Goal: Information Seeking & Learning: Learn about a topic

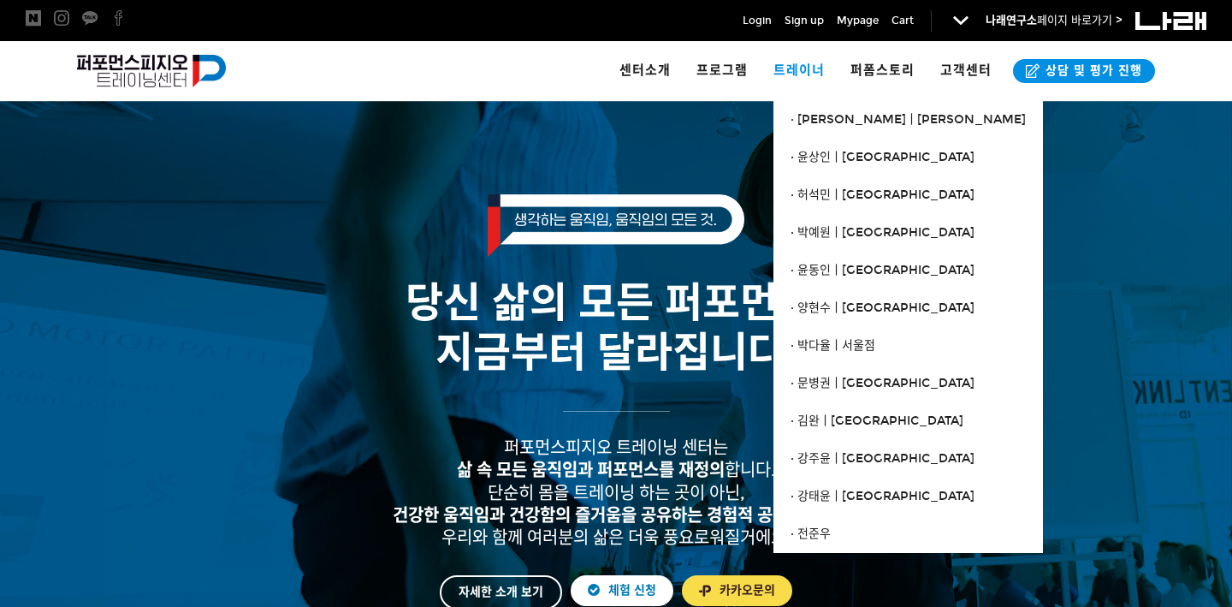
click at [798, 70] on span "트레이너" at bounding box center [799, 69] width 51 height 15
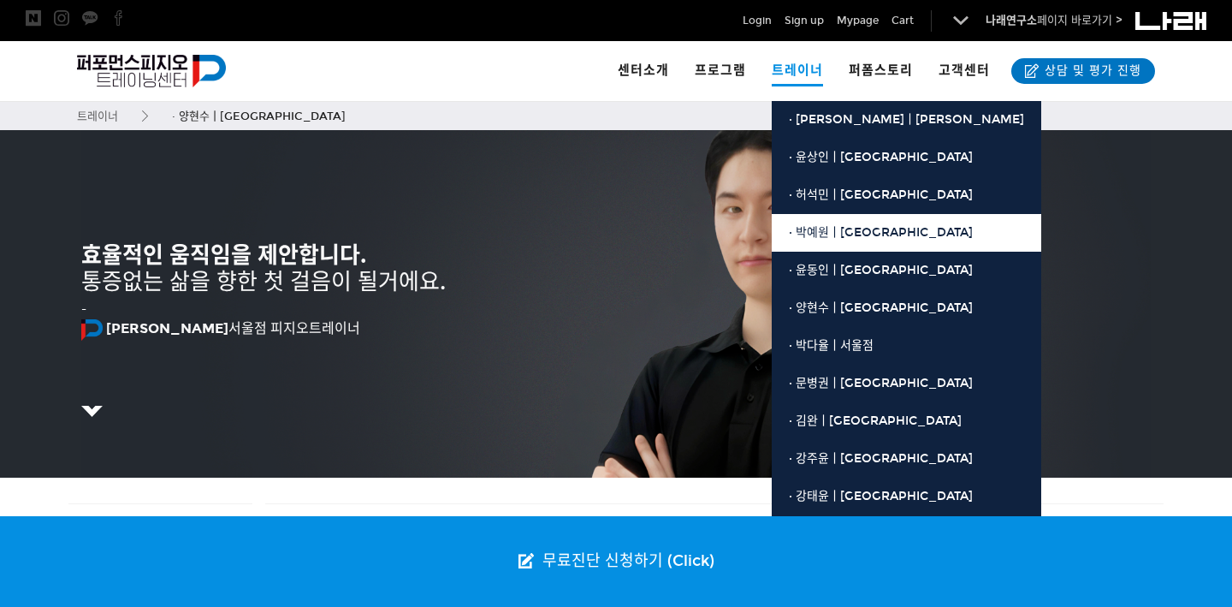
click at [842, 225] on span "· 박예원ㅣ[GEOGRAPHIC_DATA]" at bounding box center [881, 232] width 184 height 15
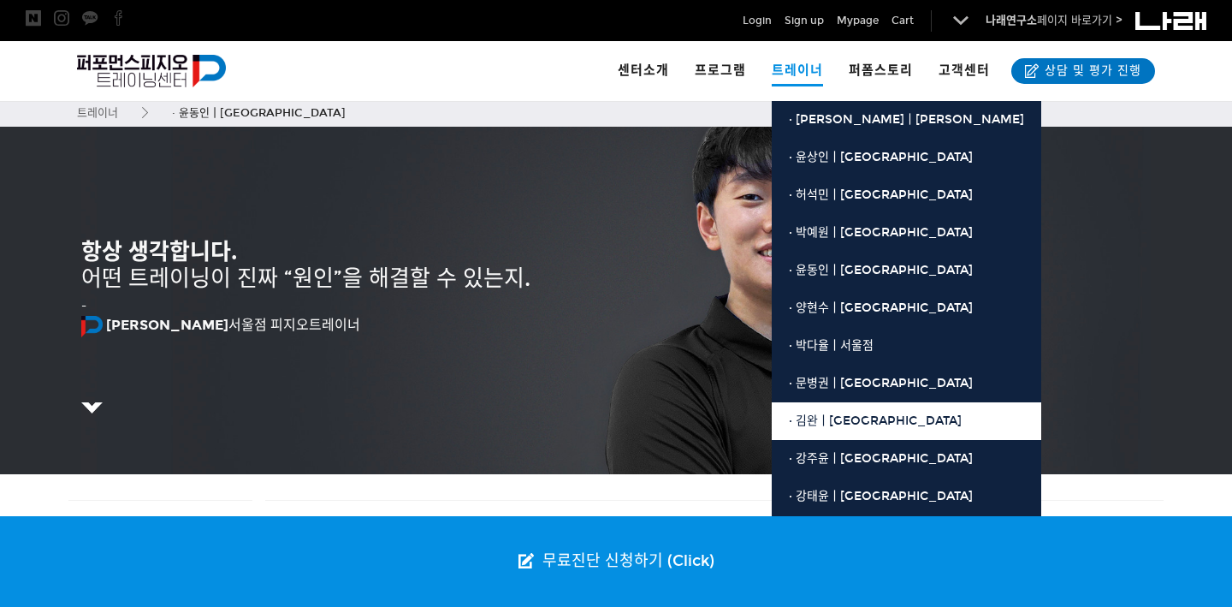
scroll to position [3, 0]
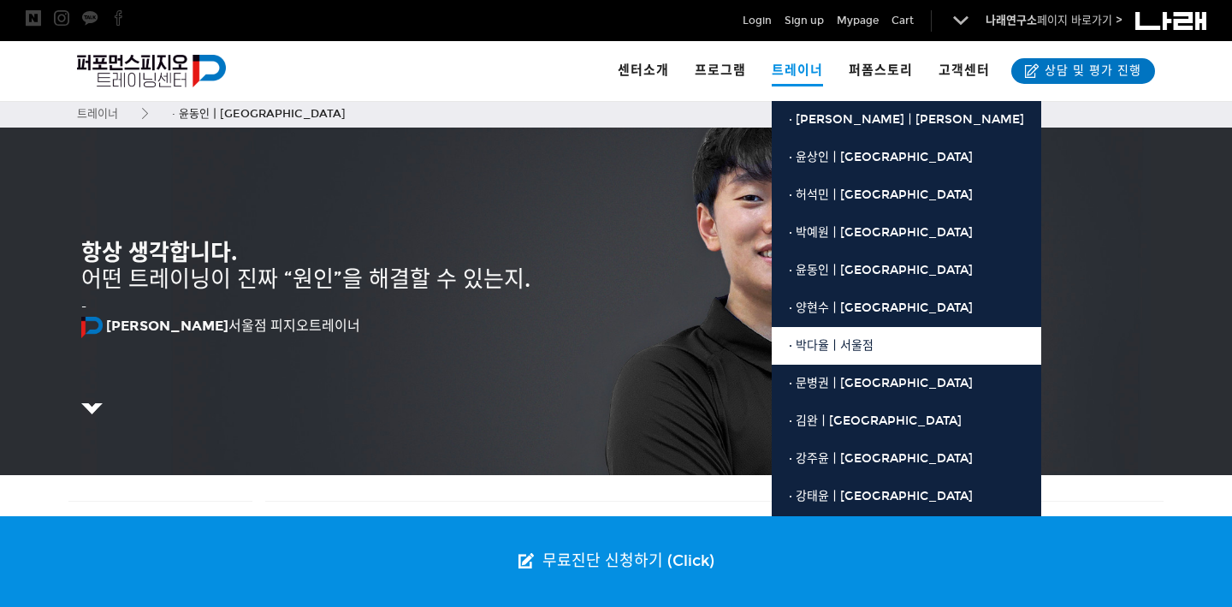
click at [845, 341] on span "· 박다율ㅣ서울점" at bounding box center [831, 345] width 85 height 15
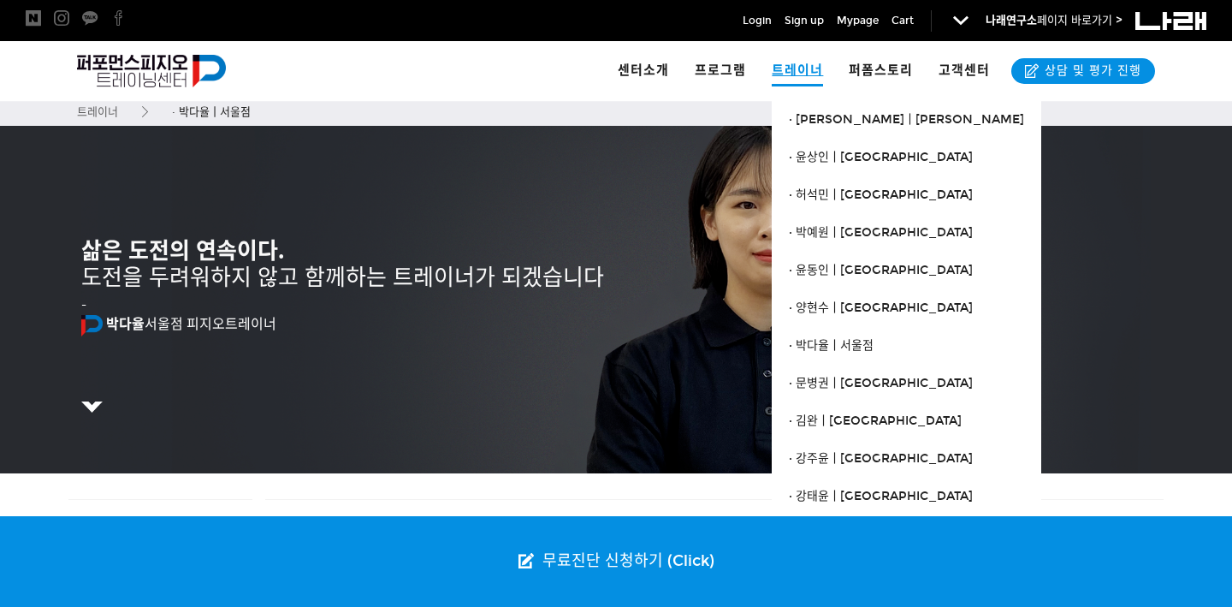
click at [802, 85] on span "트레이너" at bounding box center [797, 70] width 51 height 33
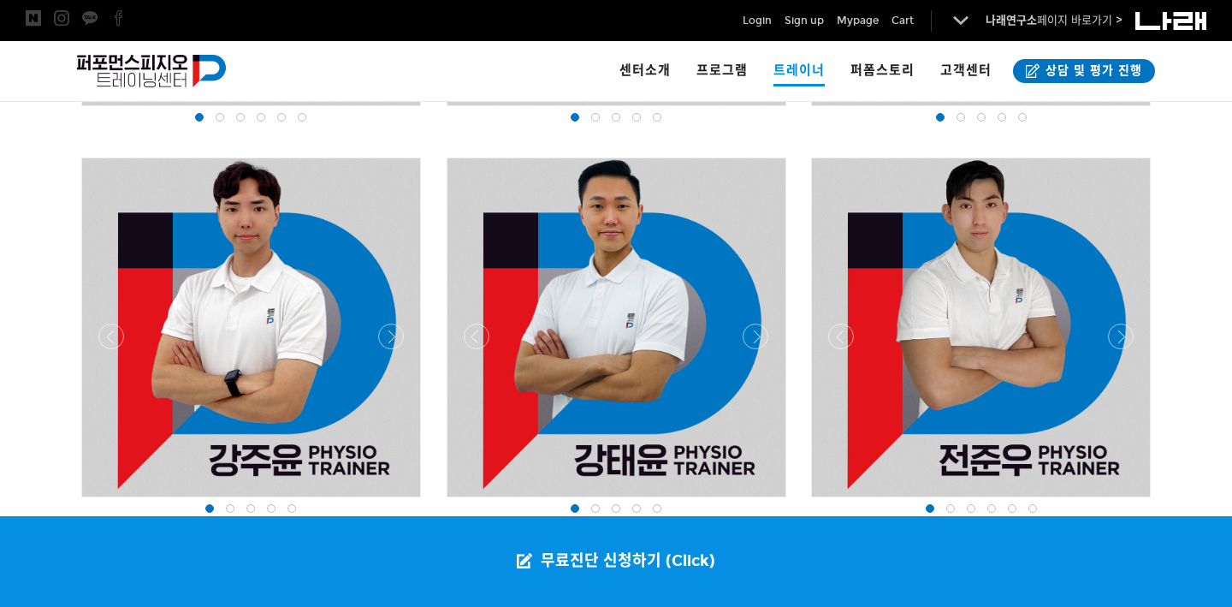
scroll to position [2234, 0]
